Goal: Transaction & Acquisition: Purchase product/service

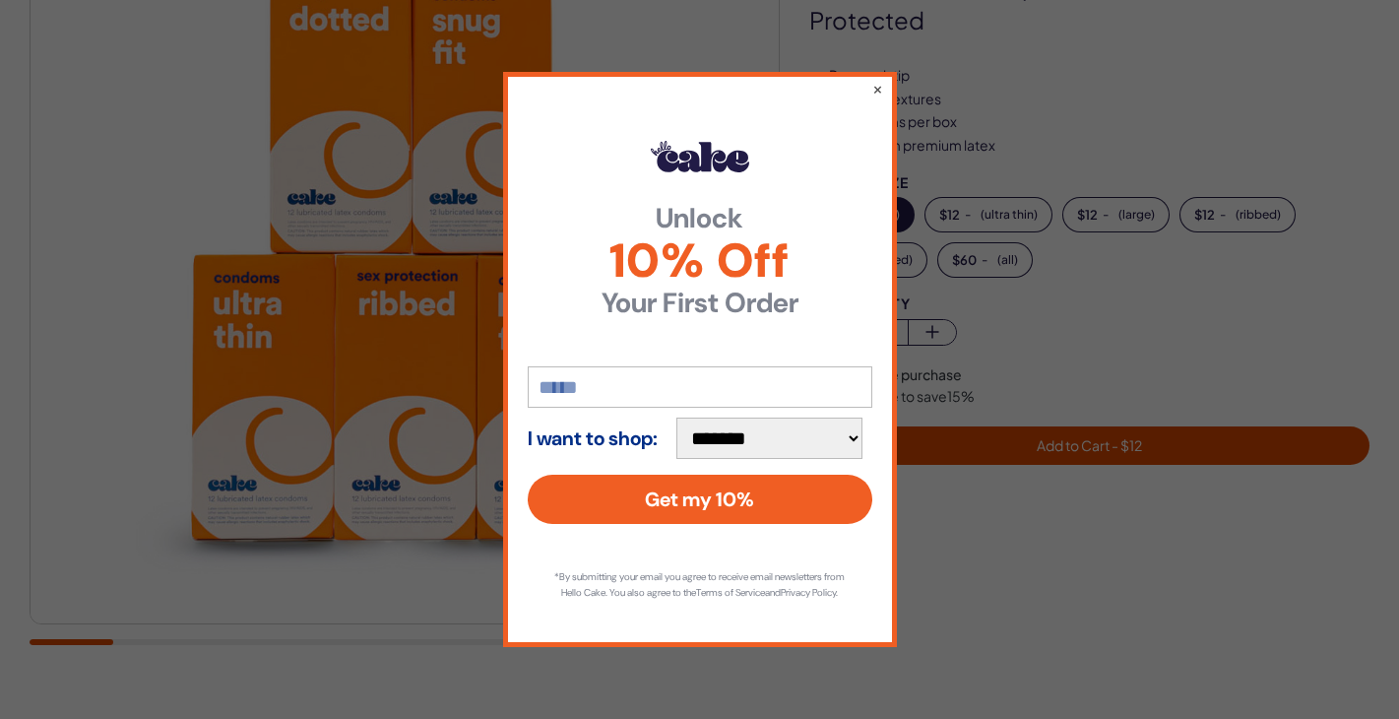
click at [273, 409] on div "**********" at bounding box center [699, 359] width 1399 height 719
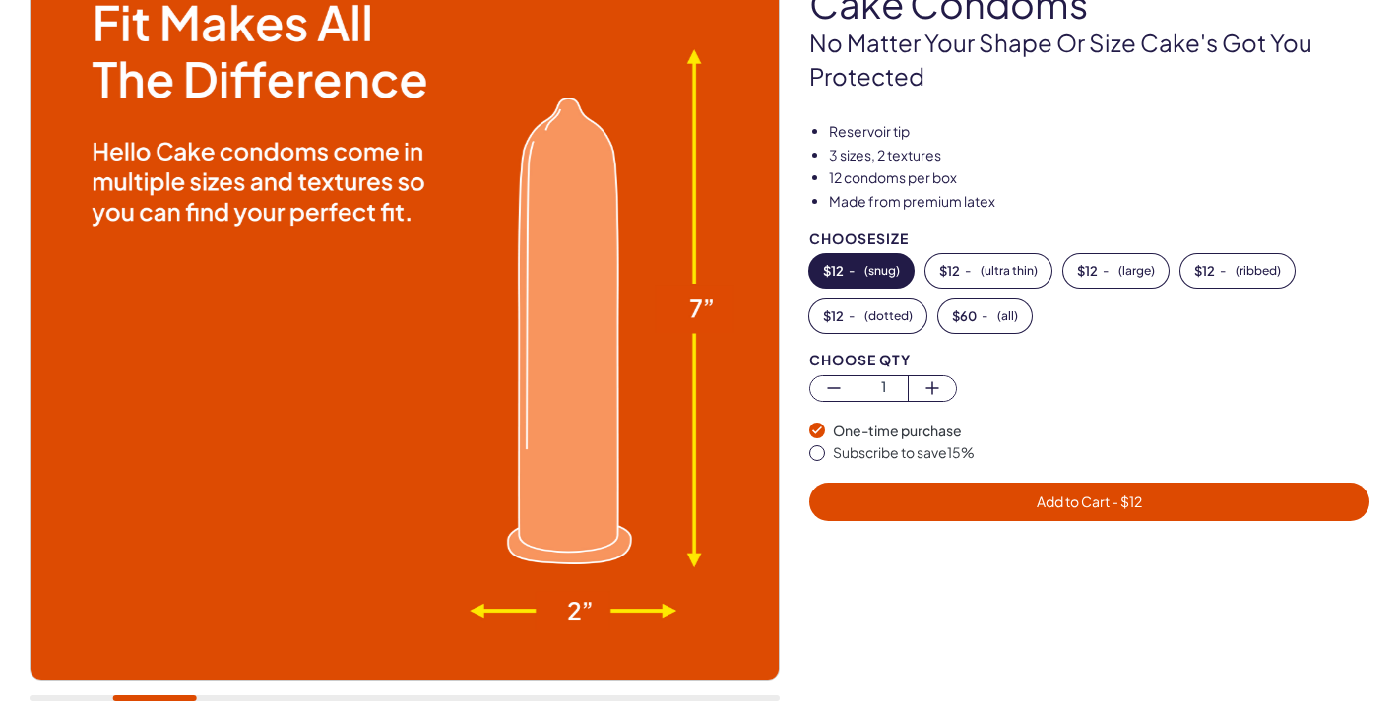
scroll to position [225, 0]
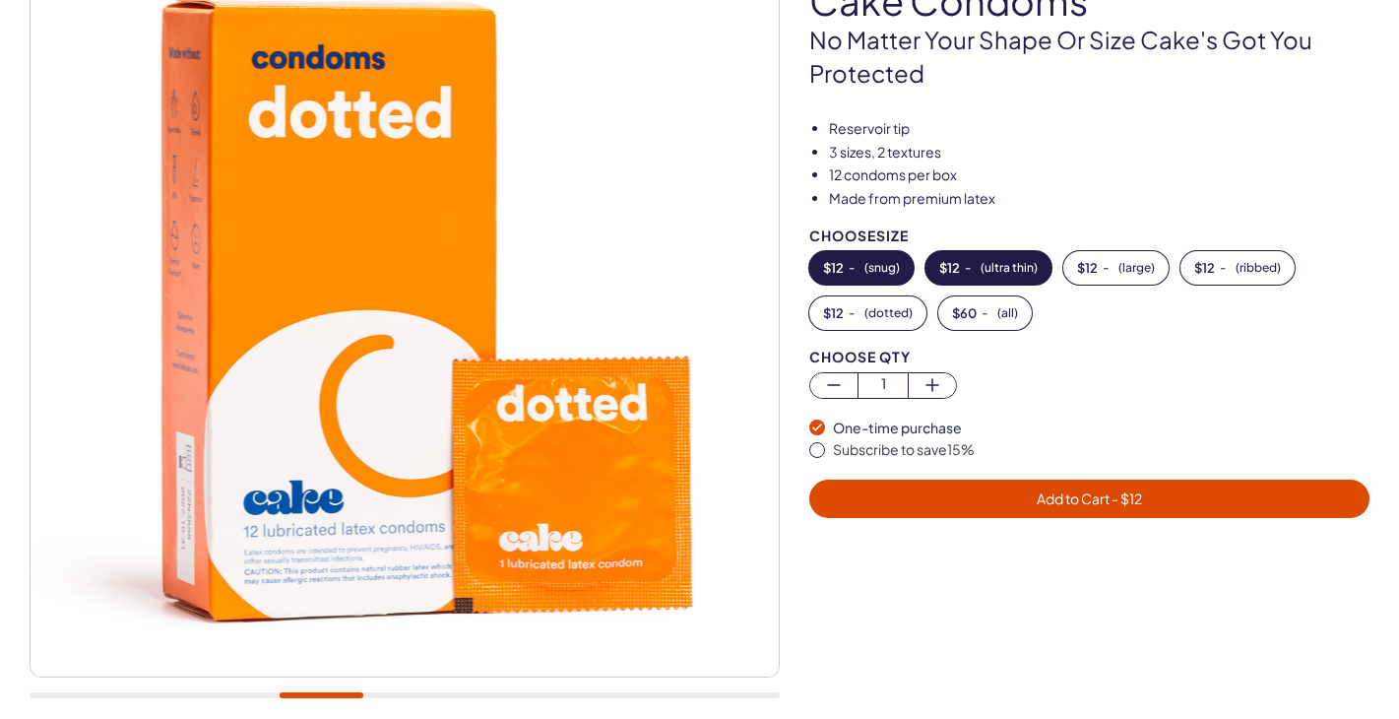
click at [988, 273] on span "( ultra thin )" at bounding box center [1009, 268] width 57 height 14
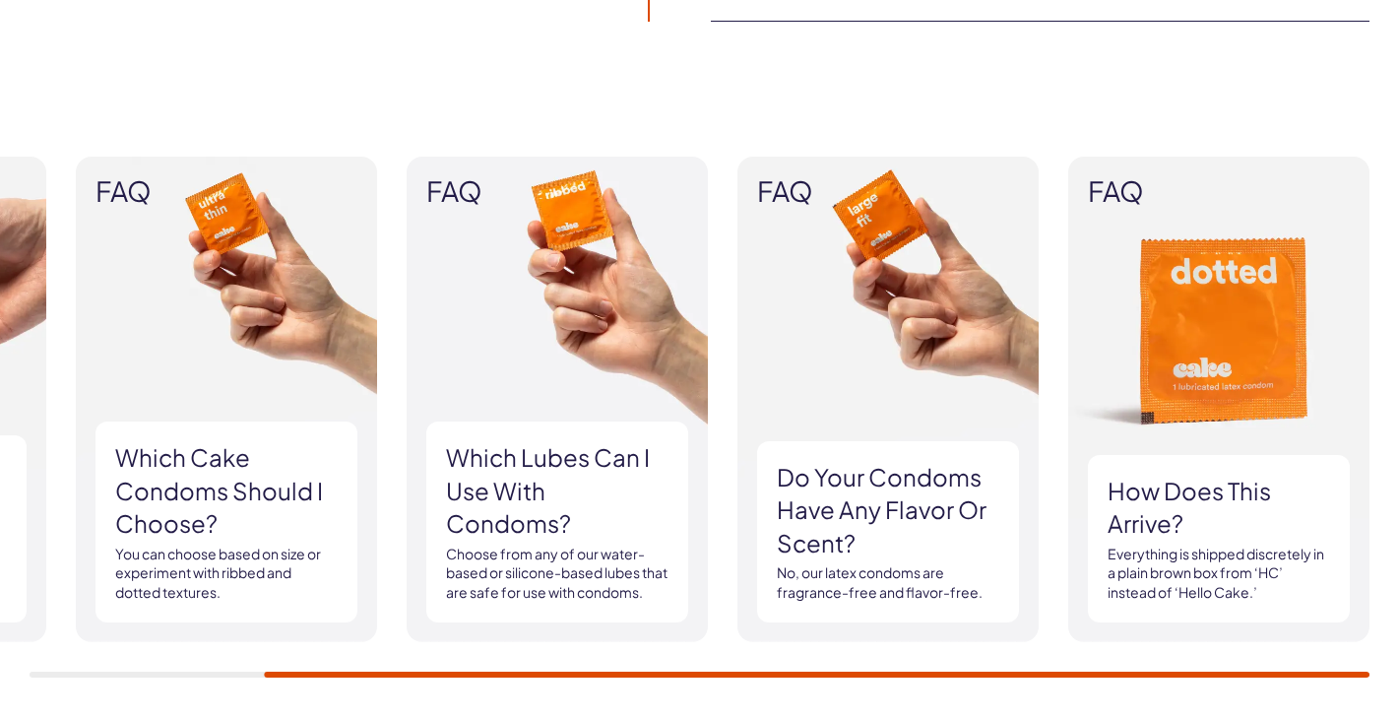
scroll to position [1778, 0]
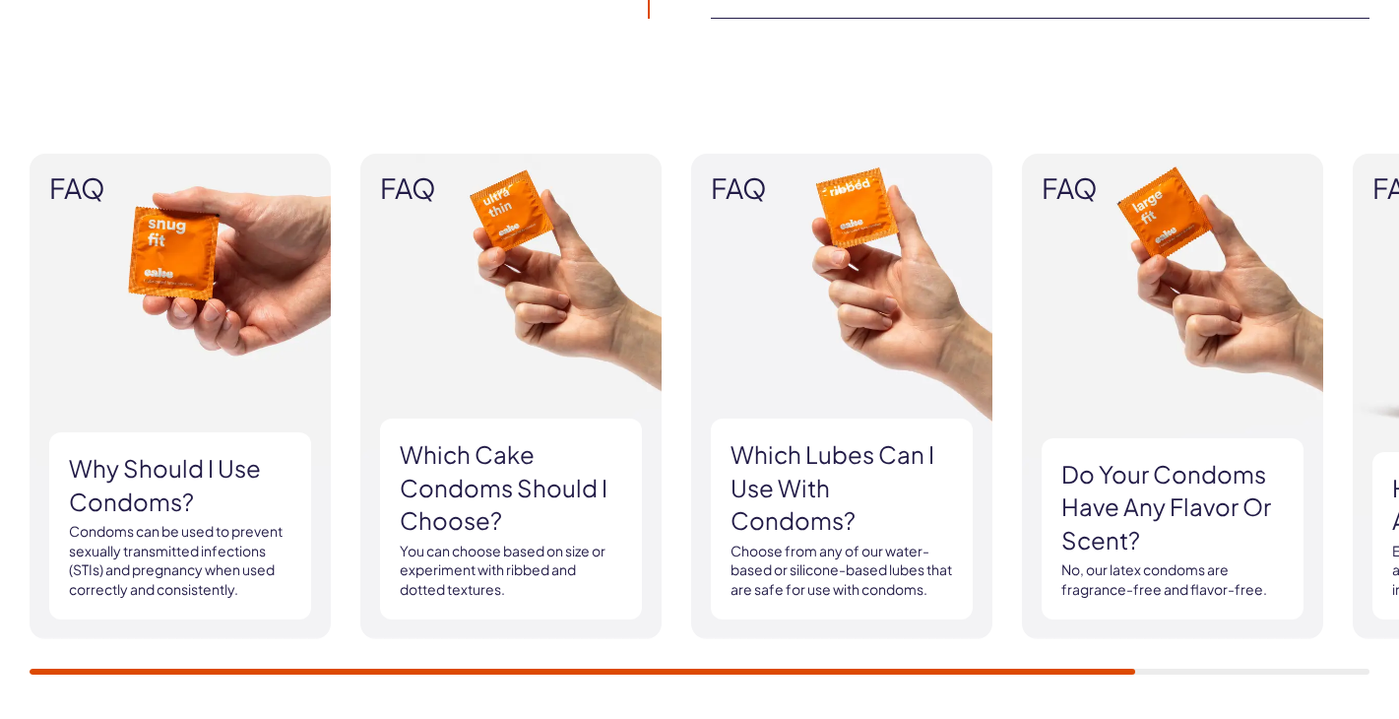
click at [474, 523] on h3 "Which Cake Condoms should I choose?" at bounding box center [511, 487] width 223 height 99
click at [486, 250] on img at bounding box center [510, 397] width 301 height 486
click at [538, 232] on img at bounding box center [510, 397] width 301 height 486
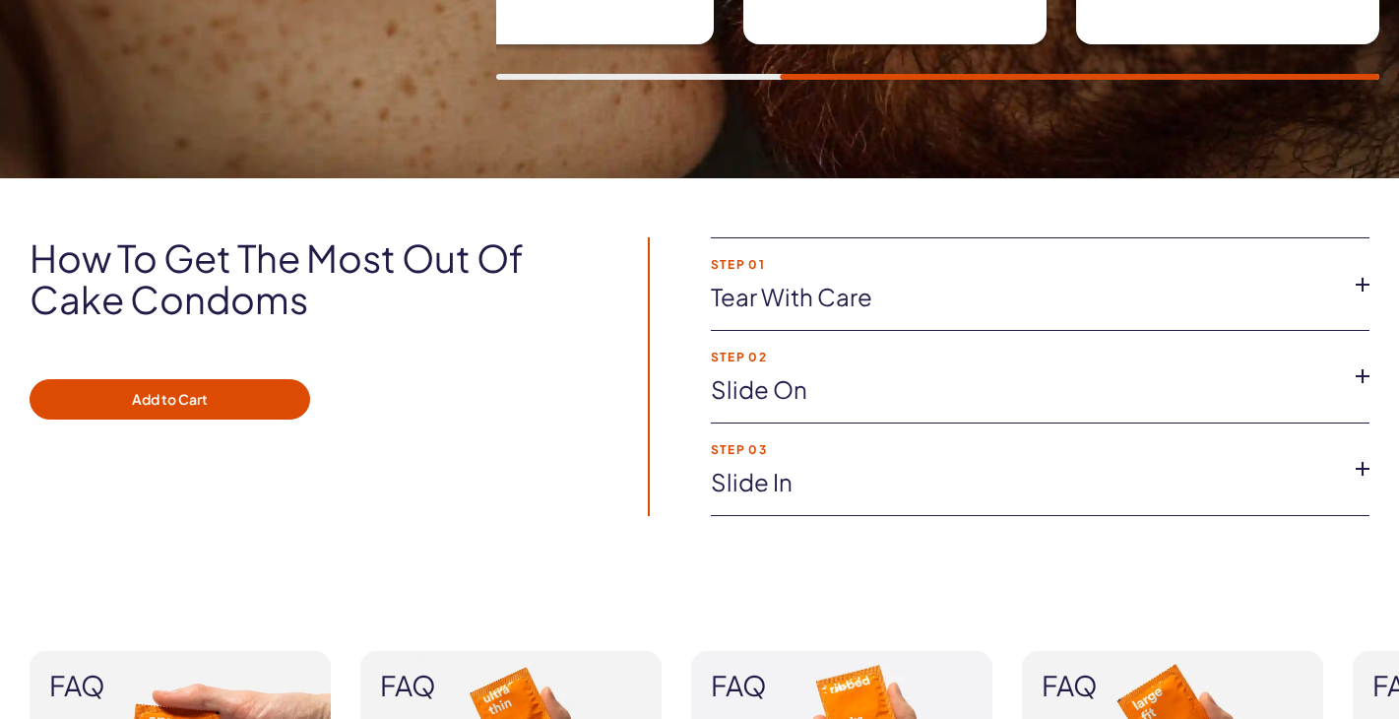
scroll to position [1283, 0]
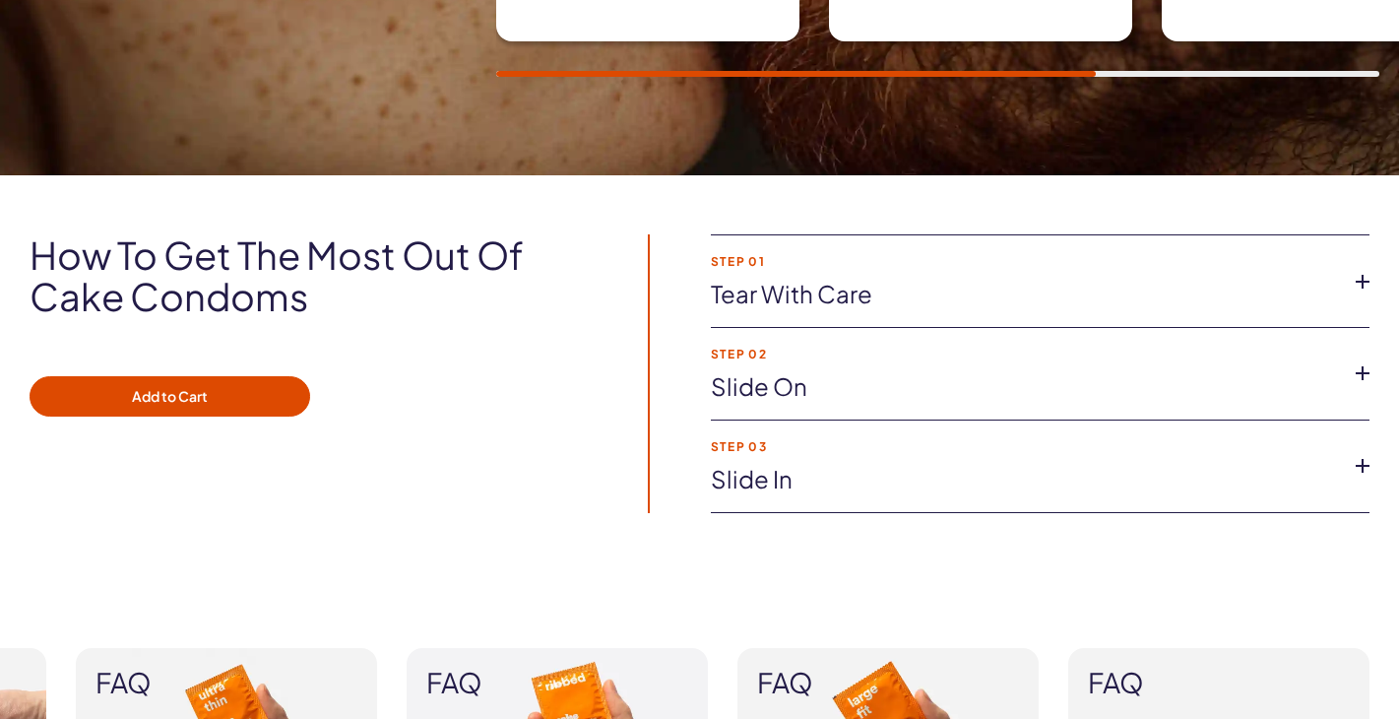
click at [1366, 372] on icon at bounding box center [1363, 373] width 30 height 30
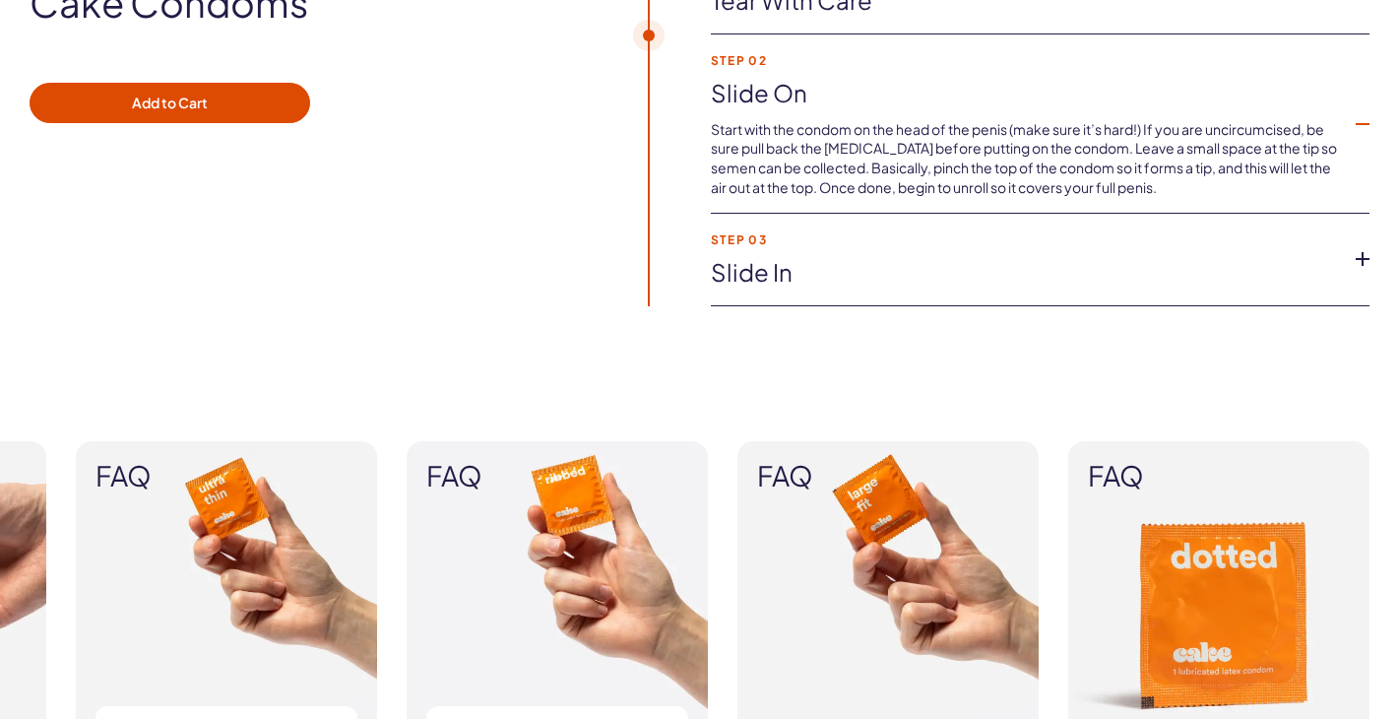
scroll to position [1583, 0]
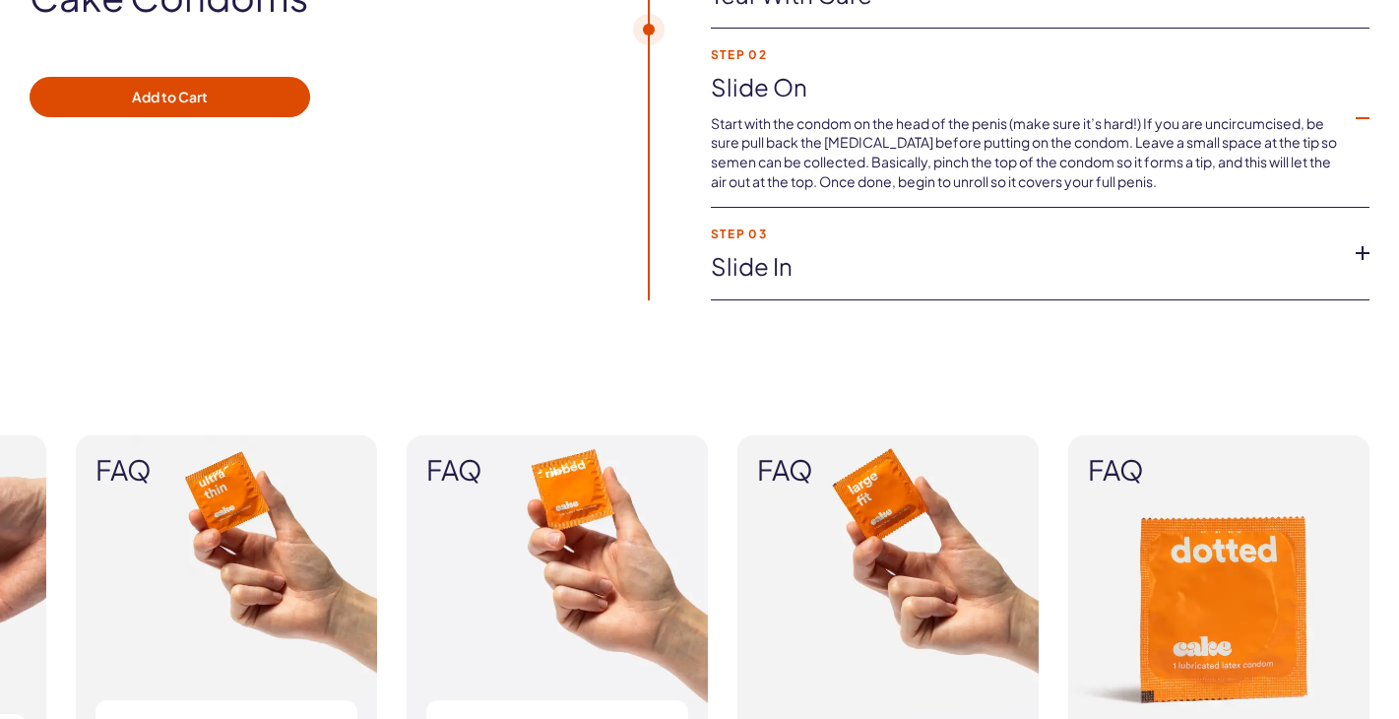
click at [1362, 259] on icon at bounding box center [1363, 253] width 30 height 30
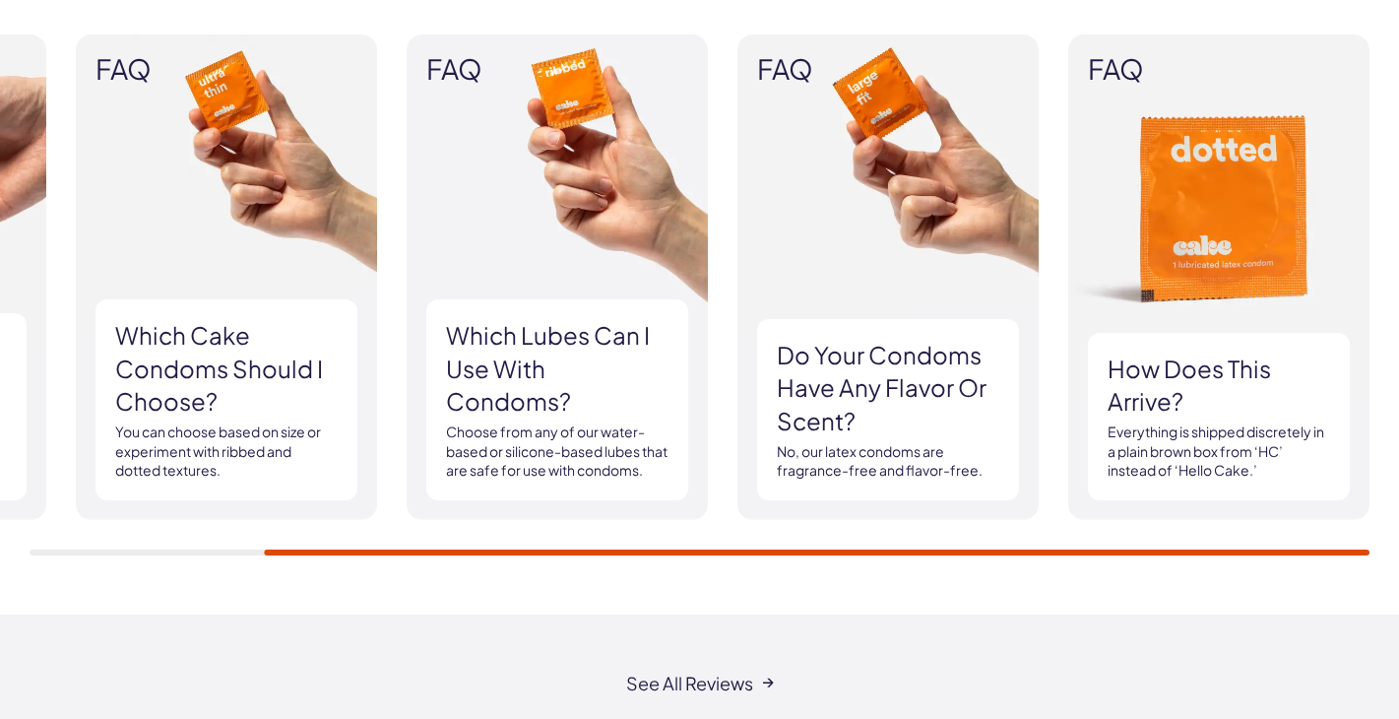
scroll to position [1963, 0]
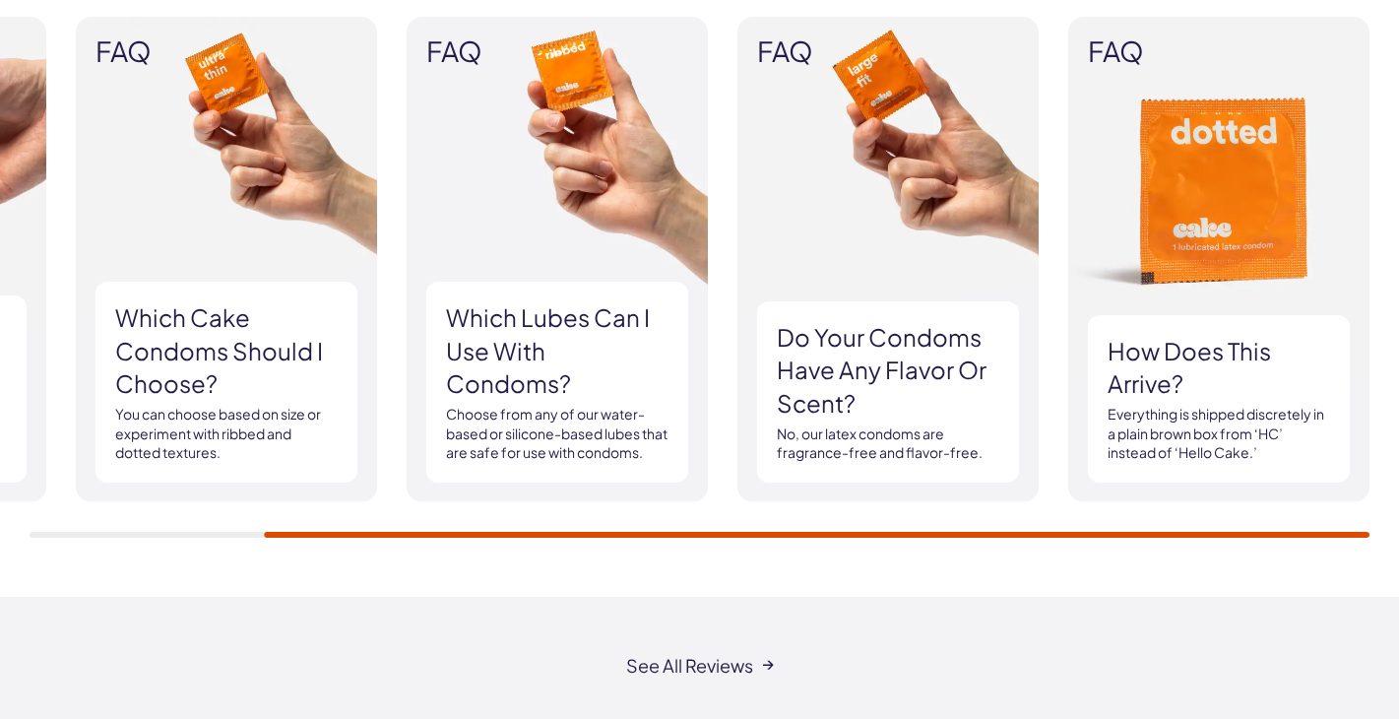
click at [845, 364] on h3 "Do your condoms have any flavor or scent?" at bounding box center [888, 370] width 223 height 99
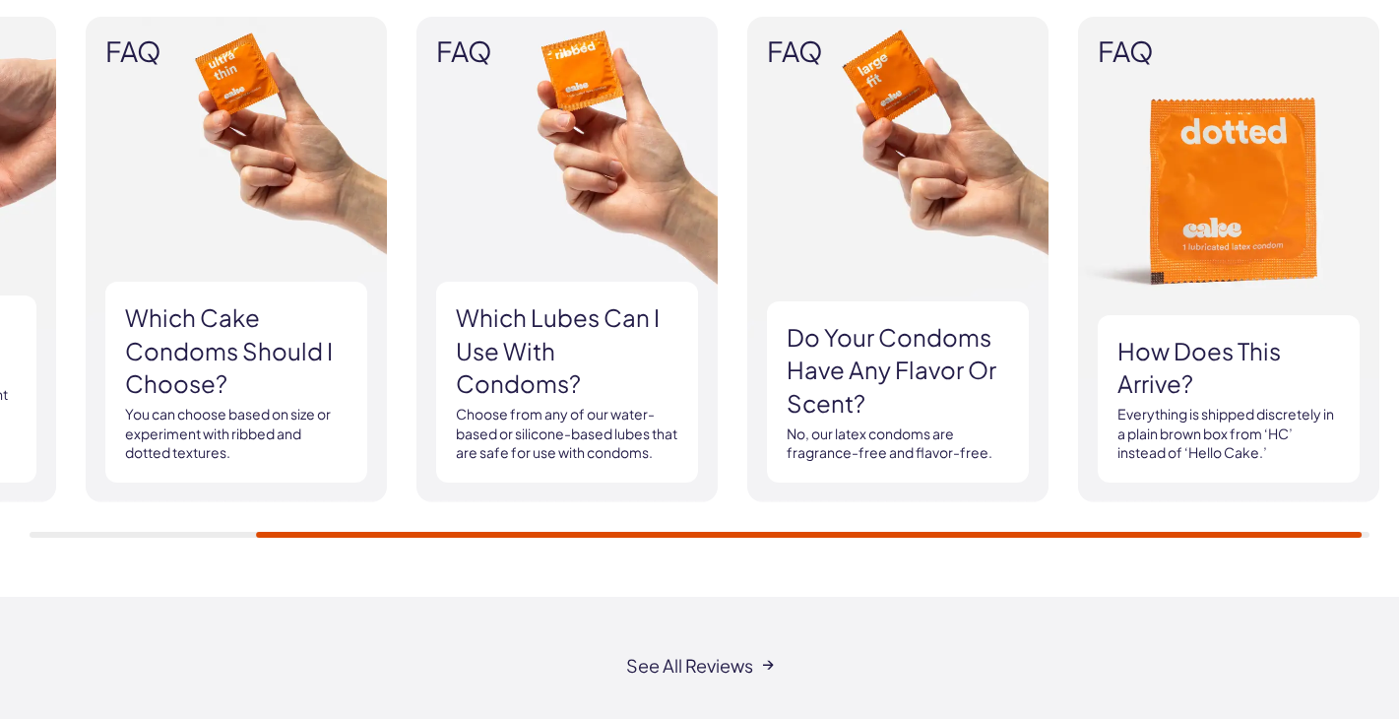
click at [491, 301] on h3 "Which lubes can I use with condoms?" at bounding box center [567, 350] width 223 height 99
click at [548, 118] on img at bounding box center [567, 260] width 301 height 486
click at [545, 162] on img at bounding box center [567, 260] width 301 height 486
click at [593, 309] on h3 "Which lubes can I use with condoms?" at bounding box center [567, 350] width 223 height 99
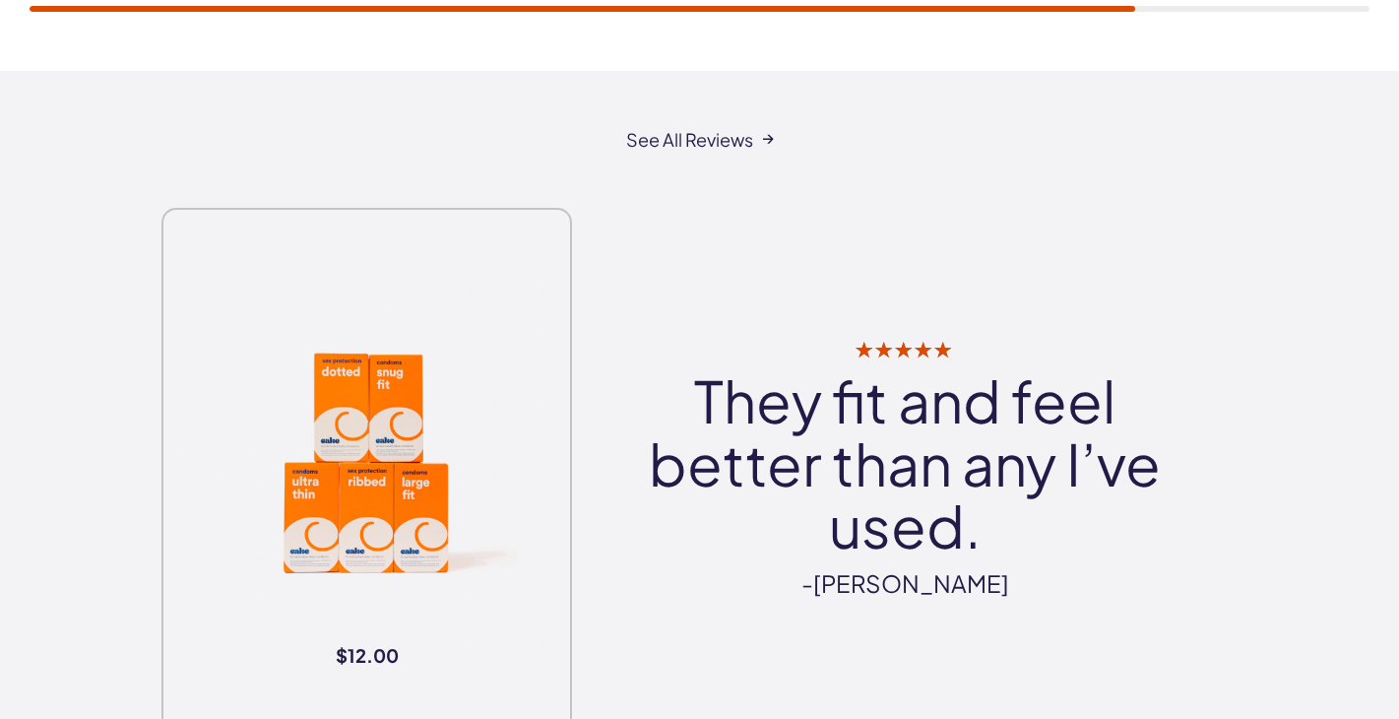
scroll to position [2493, 0]
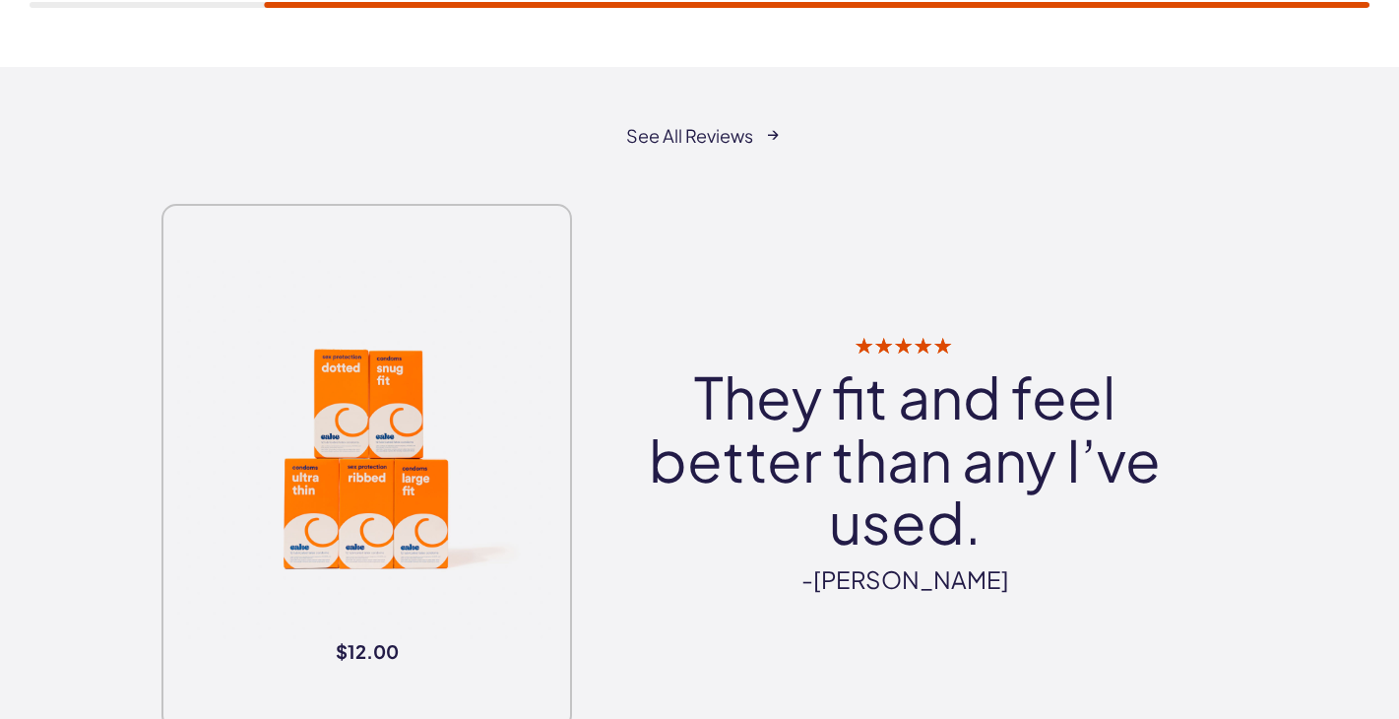
click at [715, 136] on link "See all reviews" at bounding box center [699, 136] width 147 height 20
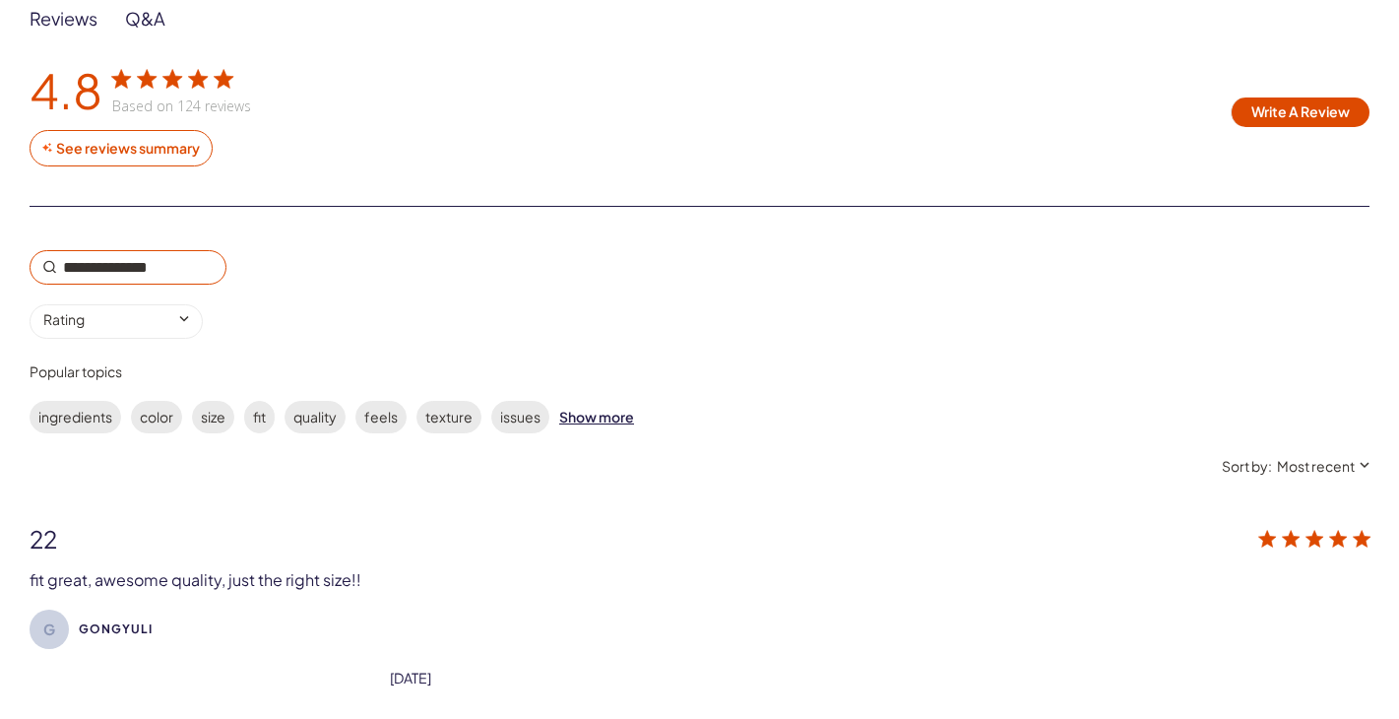
scroll to position [3398, 0]
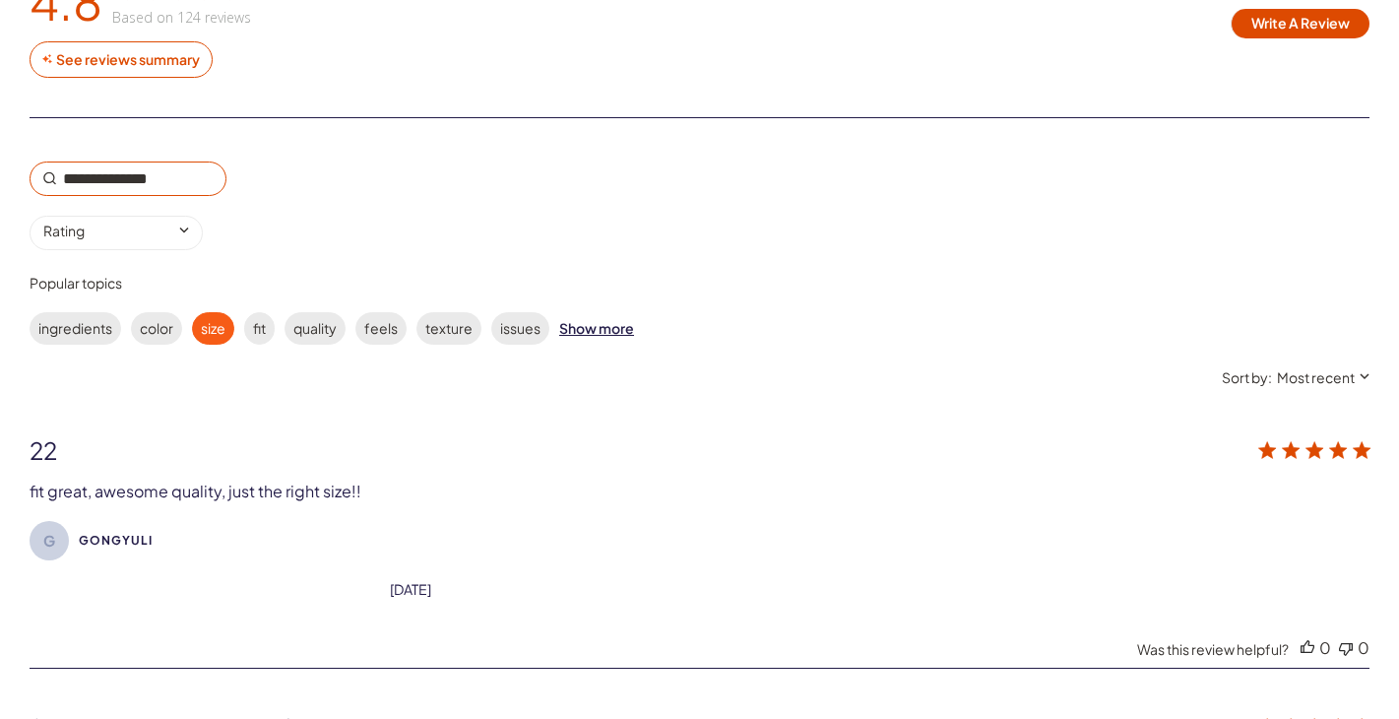
click at [225, 332] on label "size" at bounding box center [213, 328] width 42 height 32
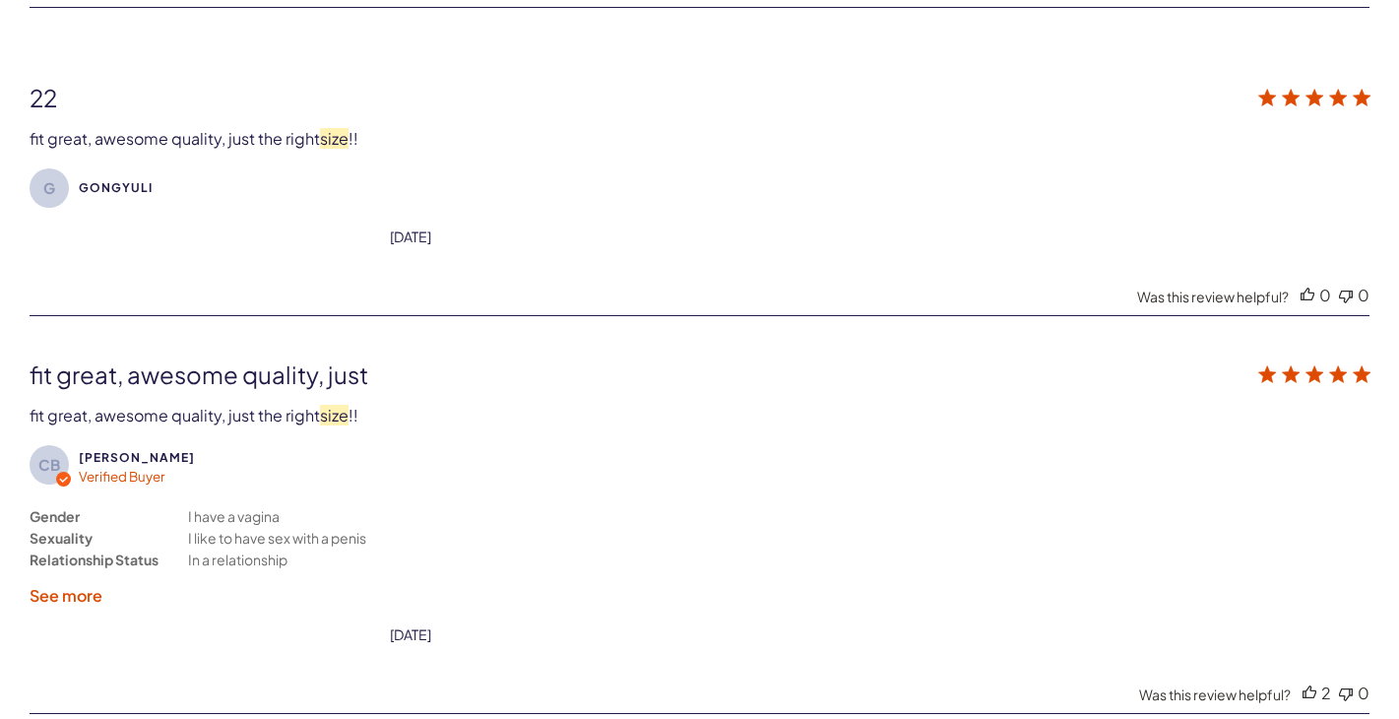
scroll to position [3571, 0]
